Goal: Task Accomplishment & Management: Manage account settings

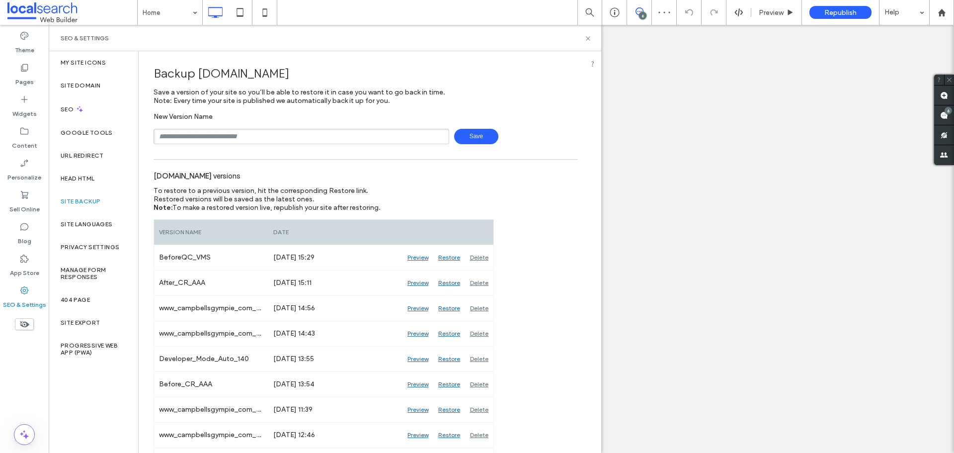
click at [589, 38] on icon at bounding box center [587, 38] width 7 height 7
click at [641, 14] on div "6" at bounding box center [642, 15] width 7 height 7
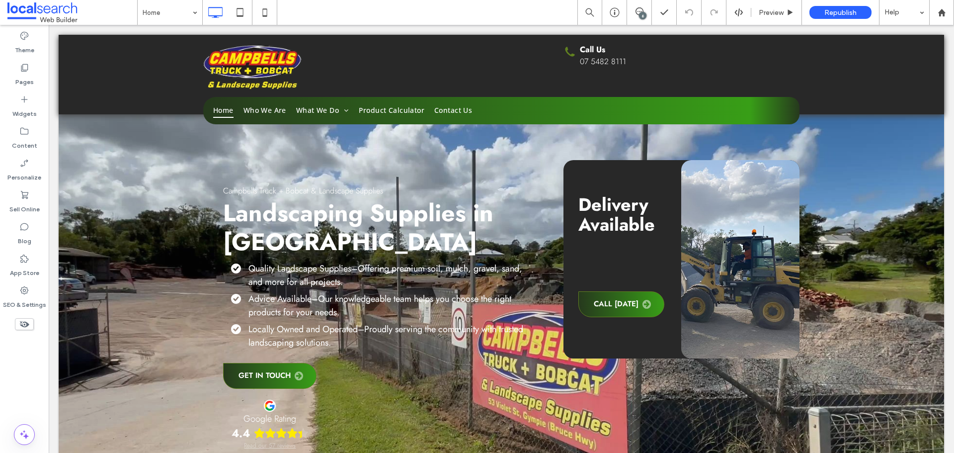
click at [639, 14] on div "6" at bounding box center [642, 15] width 7 height 7
click at [949, 112] on div "6" at bounding box center [948, 110] width 7 height 7
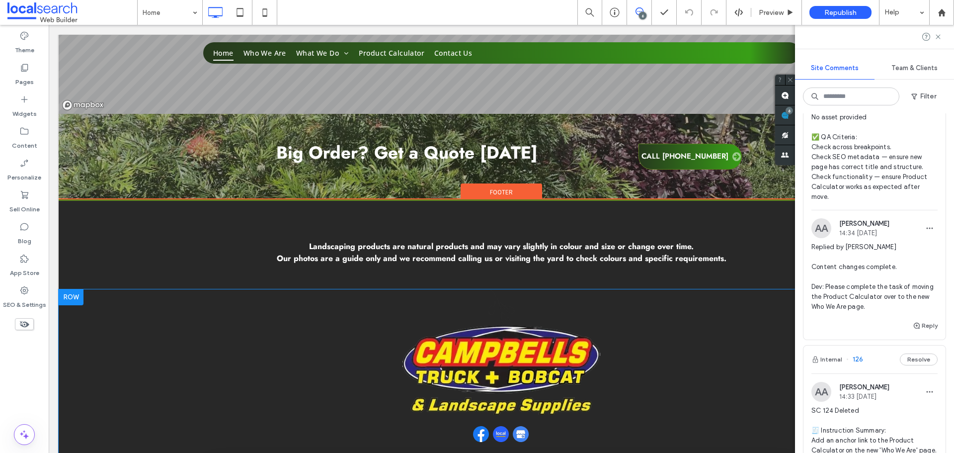
scroll to position [2385, 0]
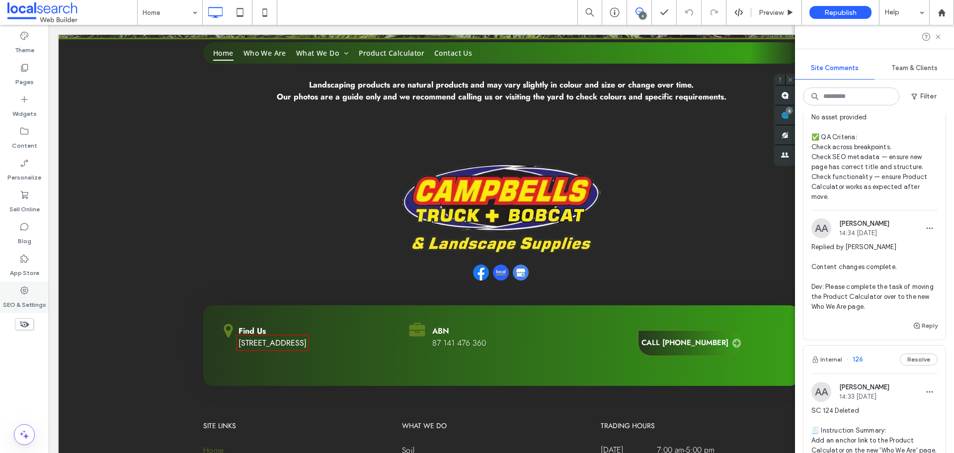
click at [17, 293] on div "SEO & Settings" at bounding box center [24, 297] width 49 height 32
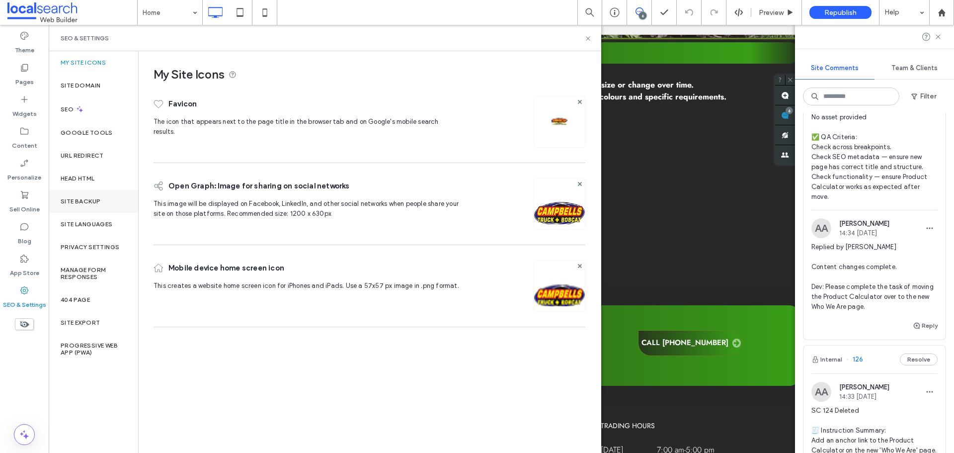
click at [82, 196] on div "Site Backup" at bounding box center [93, 201] width 89 height 23
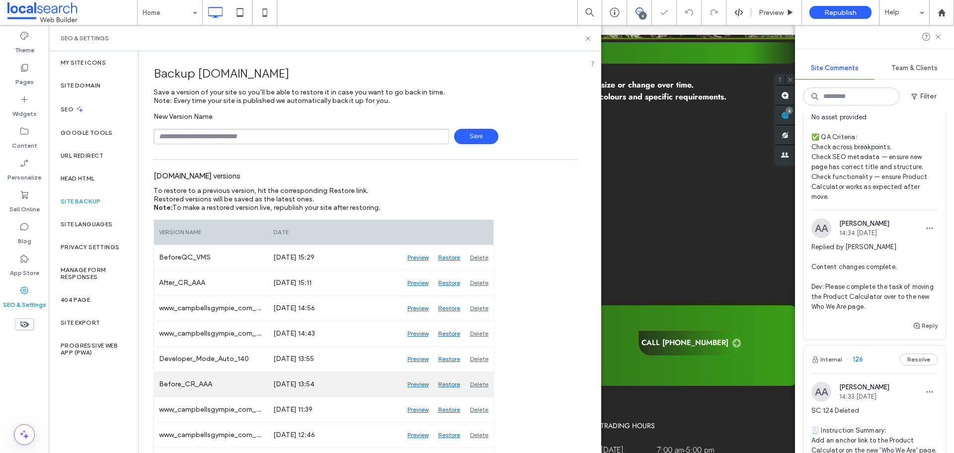
click at [414, 382] on div "Preview" at bounding box center [417, 384] width 31 height 25
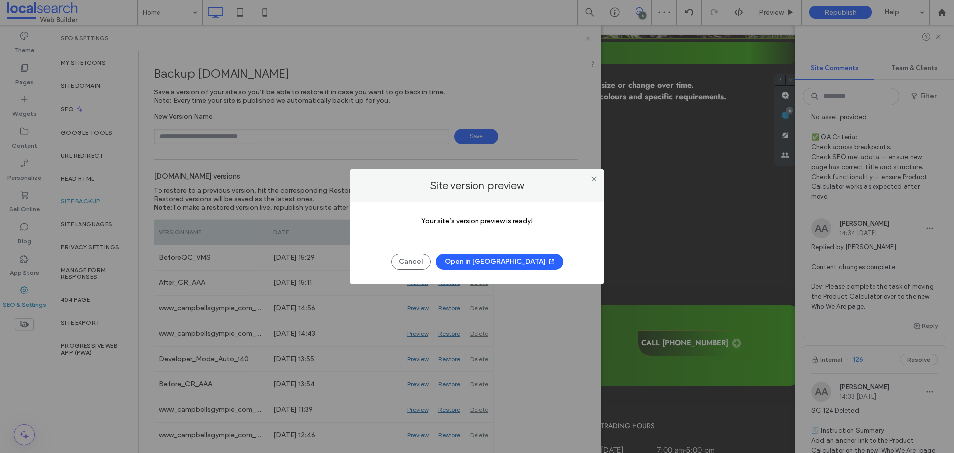
click at [482, 257] on button "Open in [GEOGRAPHIC_DATA]" at bounding box center [500, 261] width 128 height 16
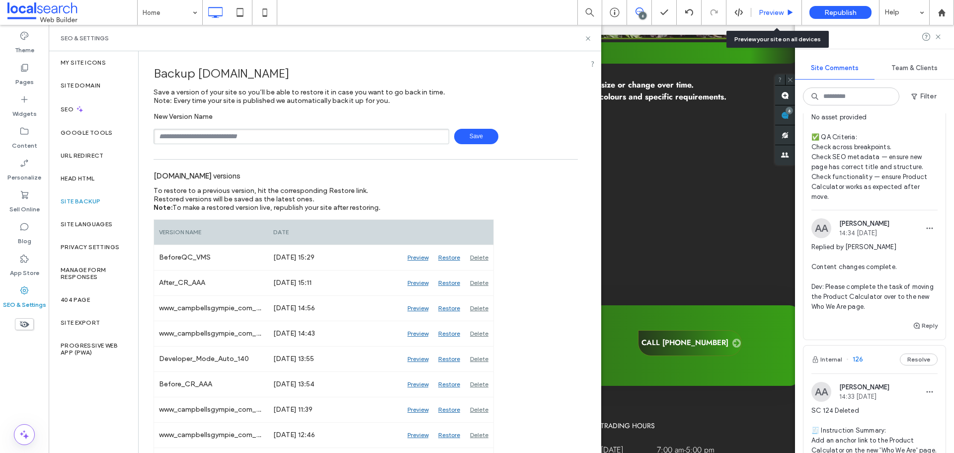
click at [773, 13] on span "Preview" at bounding box center [771, 12] width 25 height 8
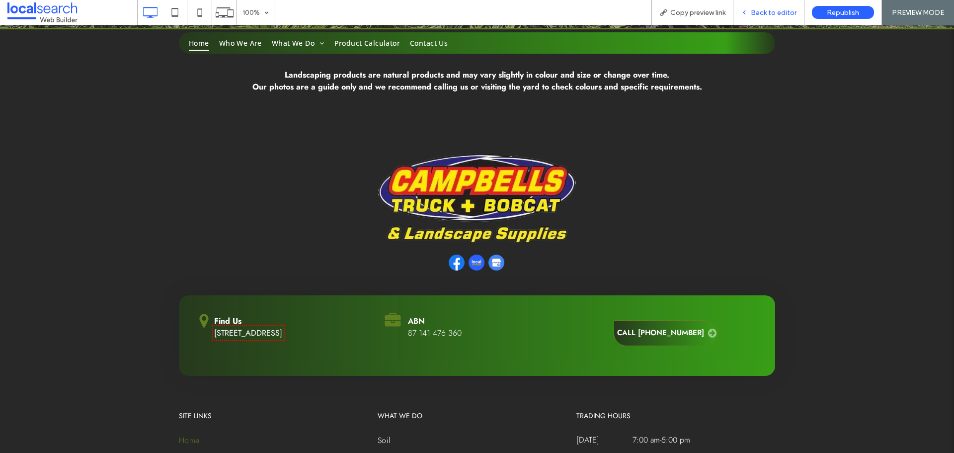
drag, startPoint x: 365, startPoint y: 339, endPoint x: 765, endPoint y: 10, distance: 517.9
click at [765, 10] on span "Back to editor" at bounding box center [774, 12] width 46 height 8
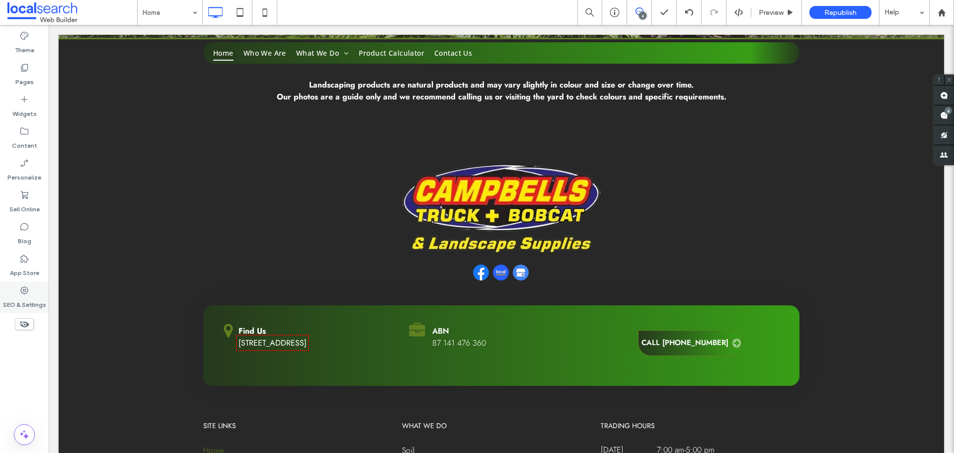
click at [38, 301] on label "SEO & Settings" at bounding box center [24, 302] width 43 height 14
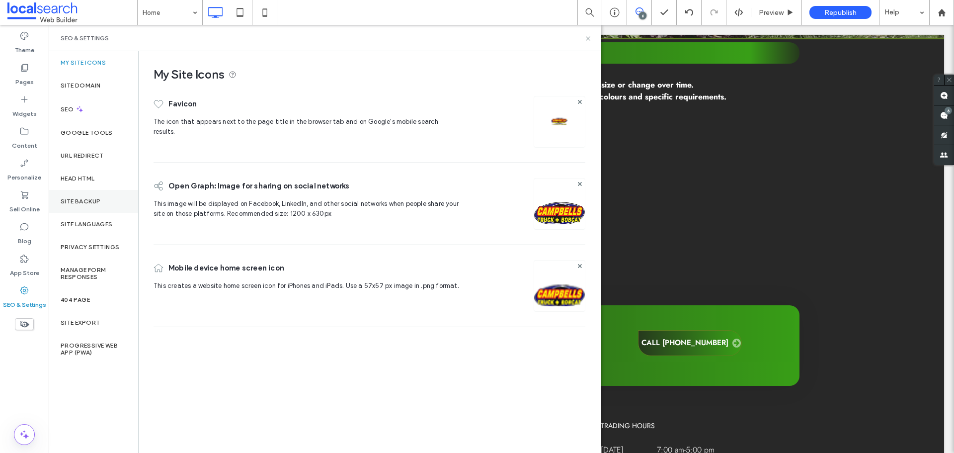
click at [80, 198] on label "Site Backup" at bounding box center [81, 201] width 40 height 7
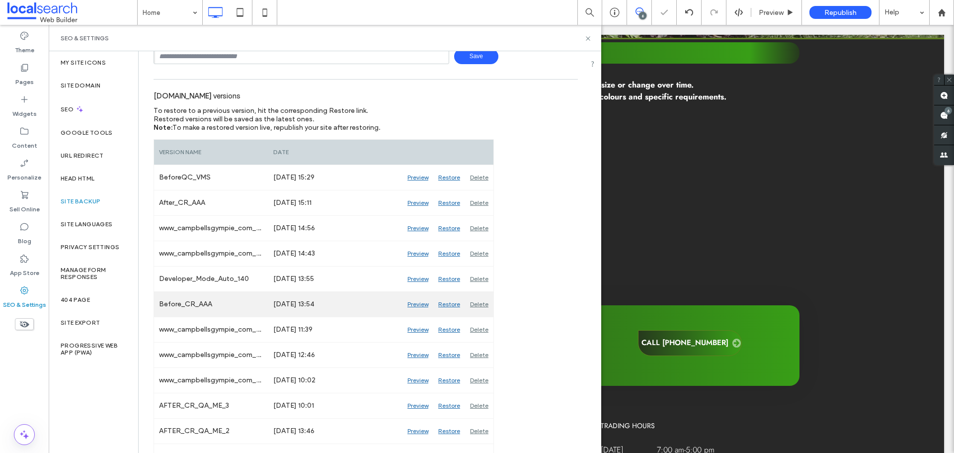
scroll to position [99, 0]
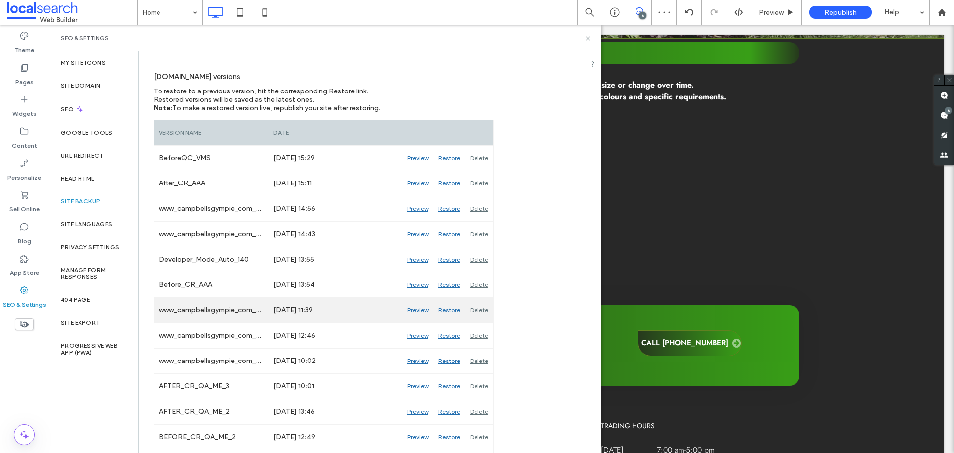
click at [419, 309] on div "Preview" at bounding box center [417, 310] width 31 height 25
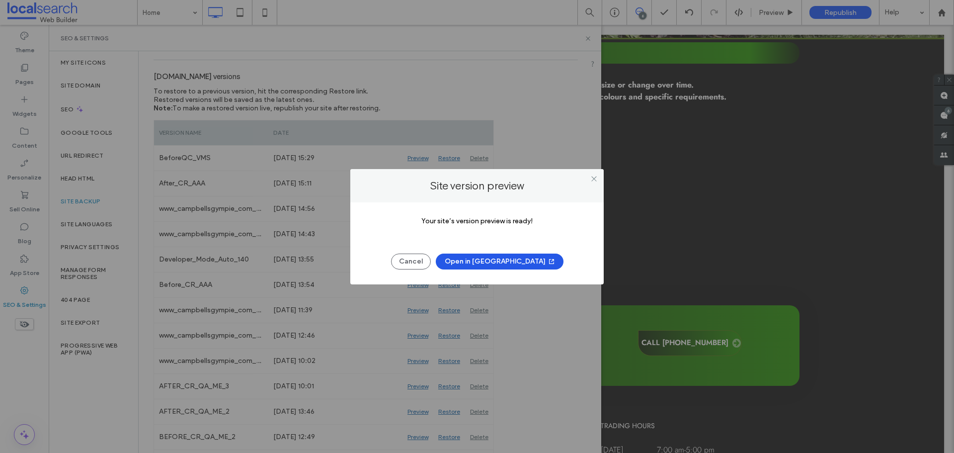
click at [518, 262] on button "Open in [GEOGRAPHIC_DATA]" at bounding box center [500, 261] width 128 height 16
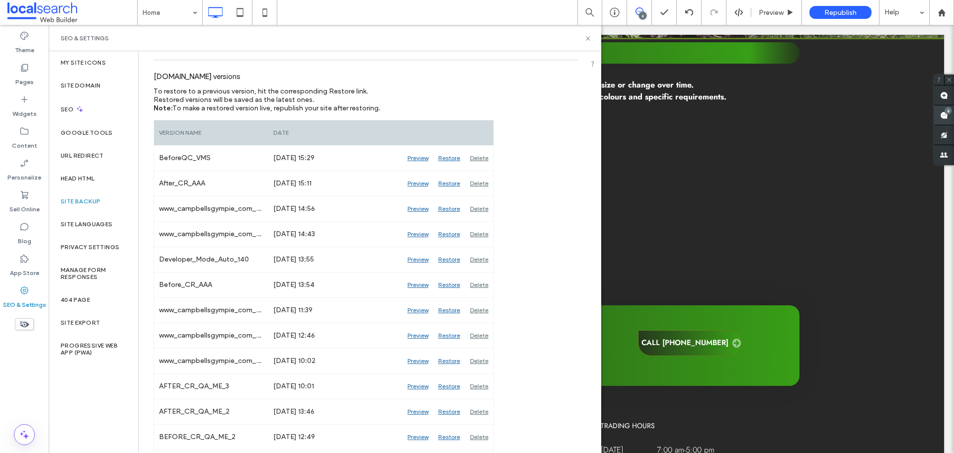
click at [943, 113] on use at bounding box center [944, 115] width 8 height 8
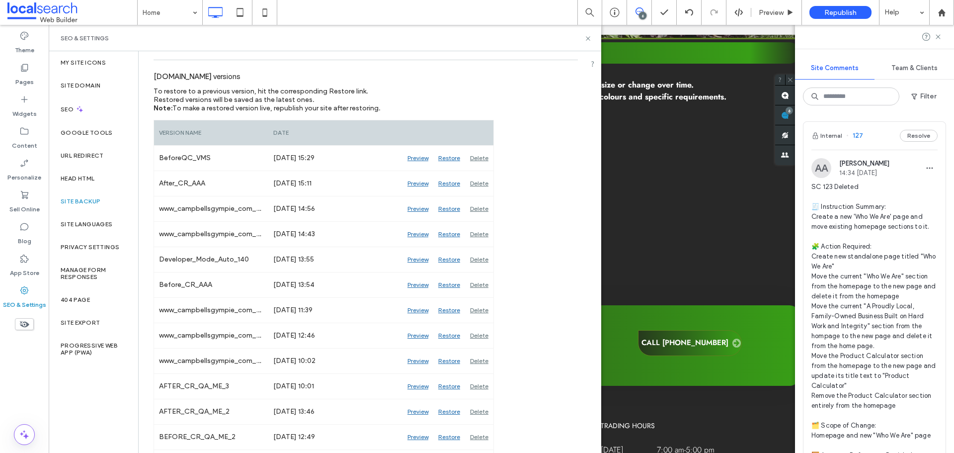
click at [588, 34] on div "SEO & Settings" at bounding box center [325, 38] width 553 height 26
click at [588, 38] on use at bounding box center [588, 38] width 4 height 4
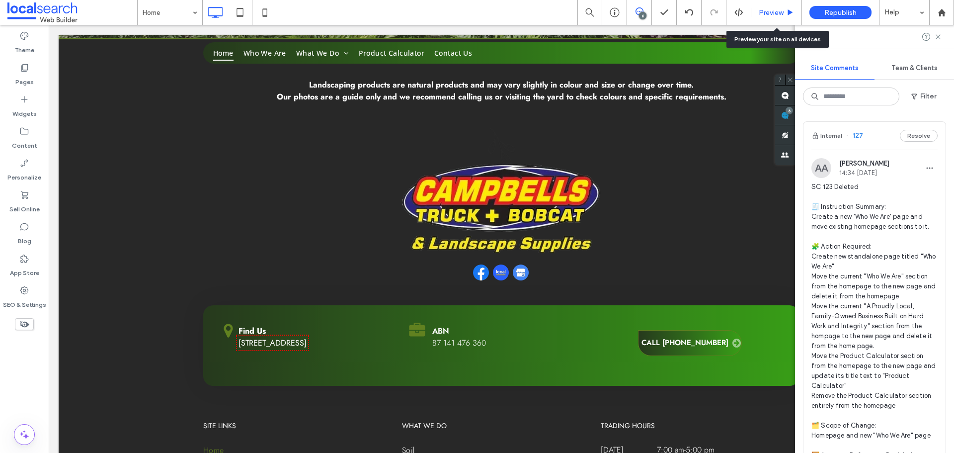
drag, startPoint x: 776, startPoint y: 8, endPoint x: 525, endPoint y: 290, distance: 377.6
click at [776, 8] on span "Preview" at bounding box center [771, 12] width 25 height 8
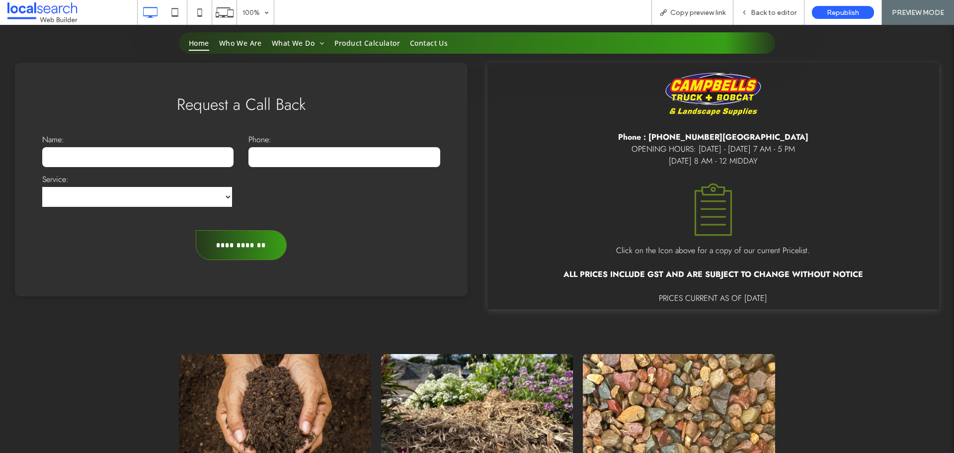
scroll to position [497, 0]
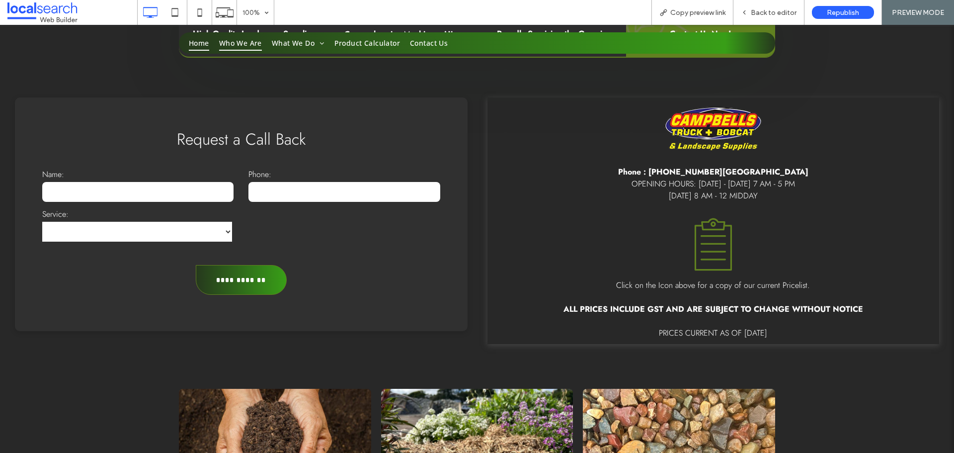
click at [234, 48] on span "Who We Are" at bounding box center [240, 42] width 43 height 15
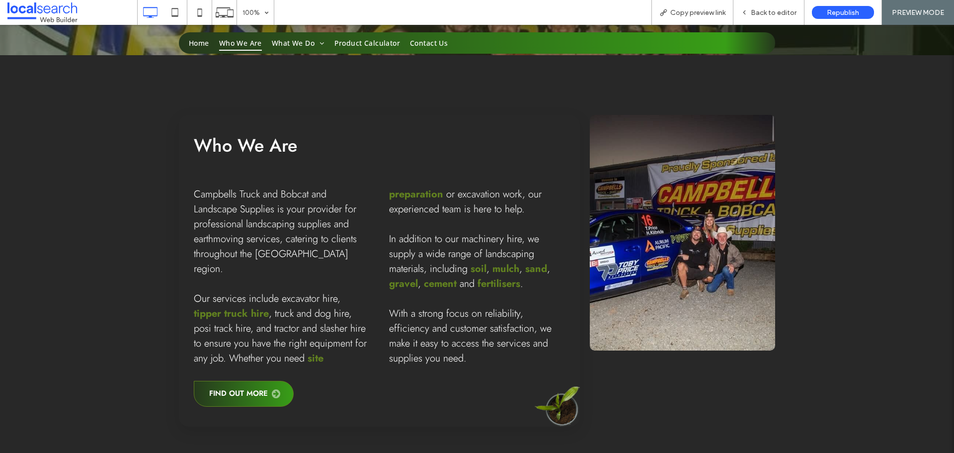
scroll to position [348, 0]
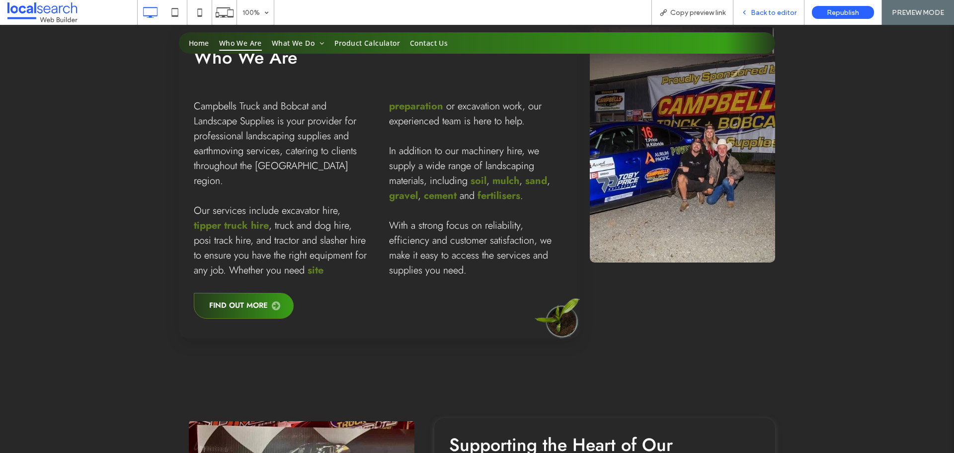
click at [766, 11] on span "Back to editor" at bounding box center [774, 12] width 46 height 8
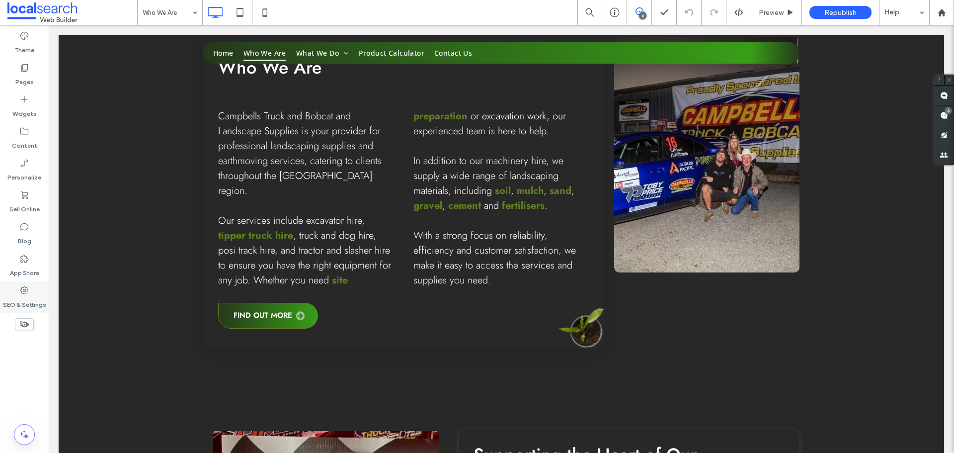
click at [27, 288] on icon at bounding box center [24, 290] width 10 height 10
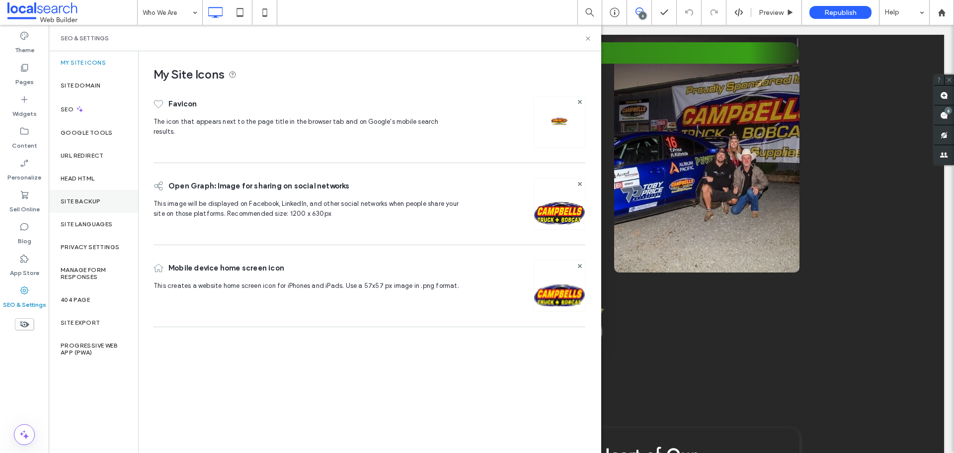
click at [96, 199] on label "Site Backup" at bounding box center [81, 201] width 40 height 7
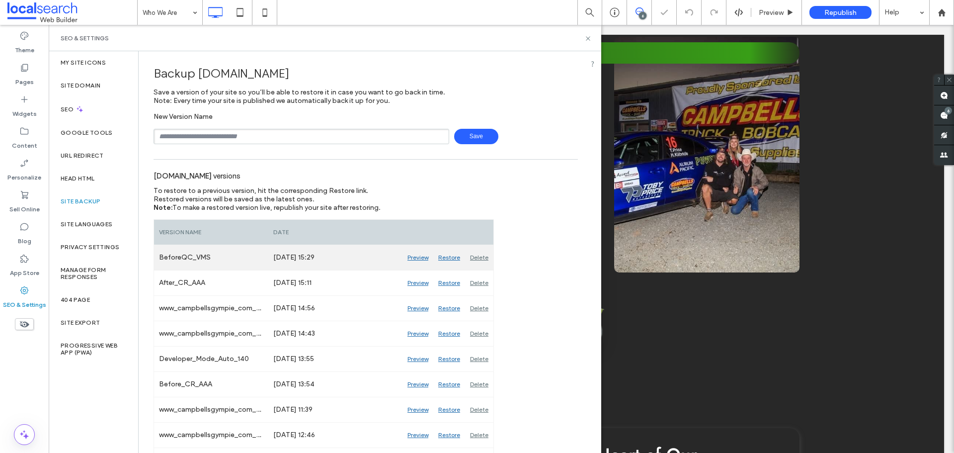
click at [479, 255] on div "Delete" at bounding box center [479, 257] width 28 height 25
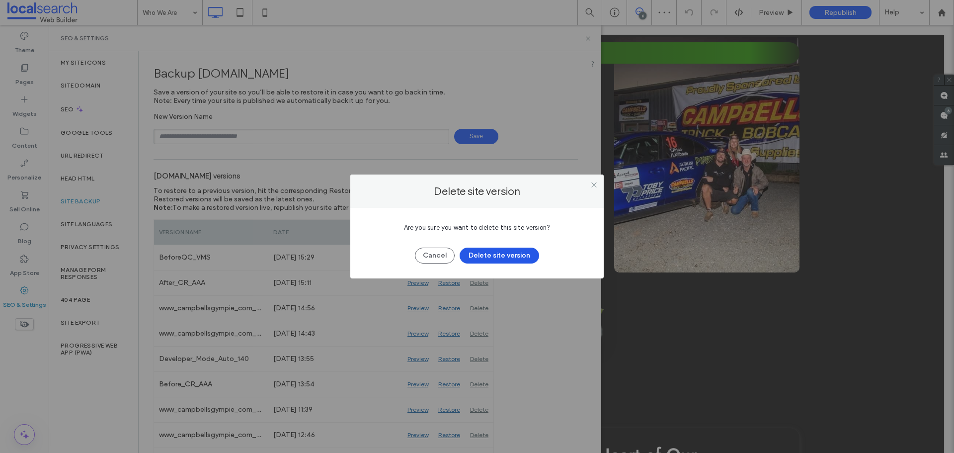
click at [511, 255] on button "Delete site version" at bounding box center [500, 255] width 80 height 16
